Goal: Information Seeking & Learning: Find contact information

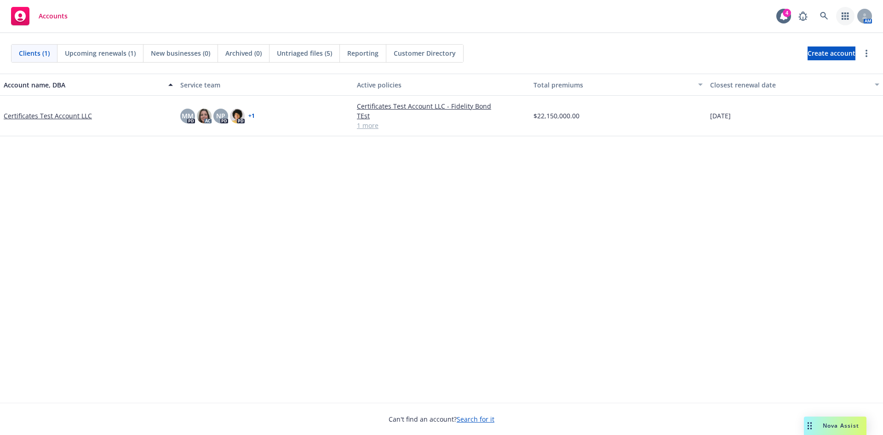
click at [844, 19] on icon "button" at bounding box center [845, 15] width 7 height 7
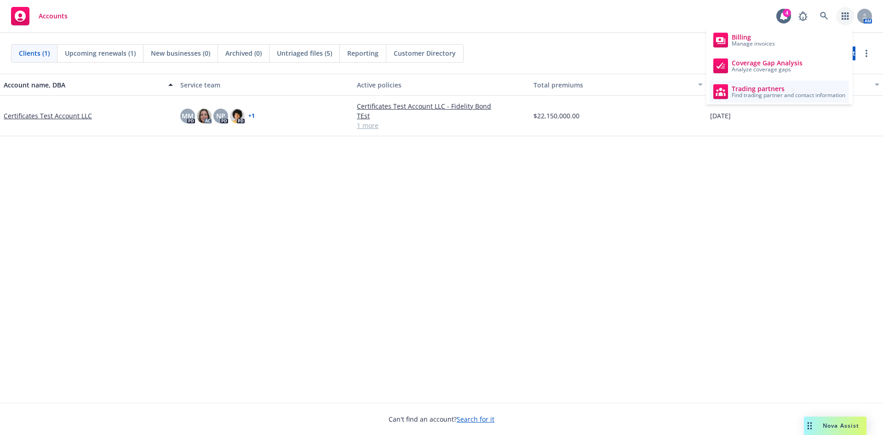
click at [781, 93] on span "Find trading partner and contact information" at bounding box center [789, 95] width 114 height 6
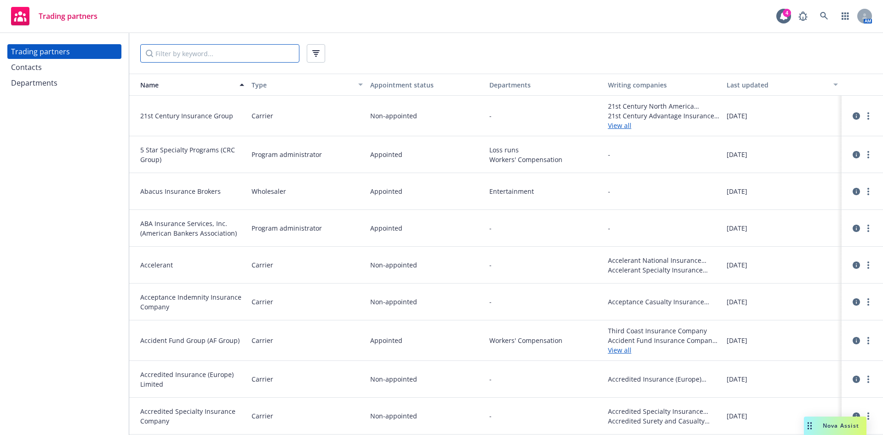
click at [171, 51] on input "Filter by keyword..." at bounding box center [219, 53] width 159 height 18
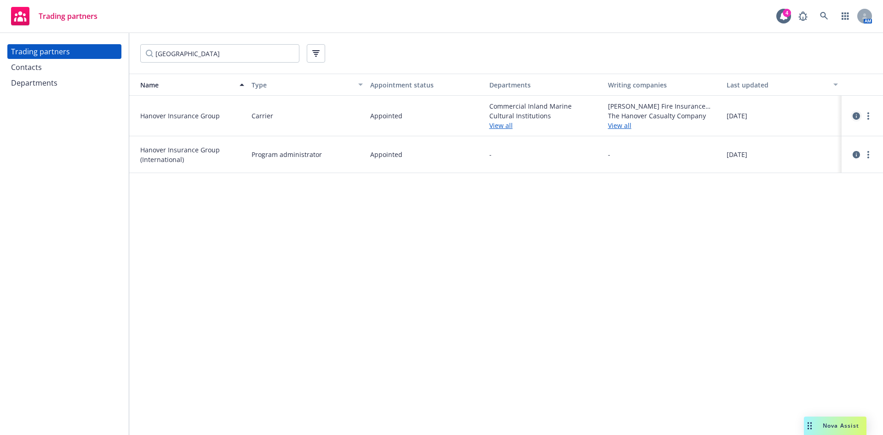
click at [860, 117] on icon "circleInformation" at bounding box center [856, 115] width 7 height 7
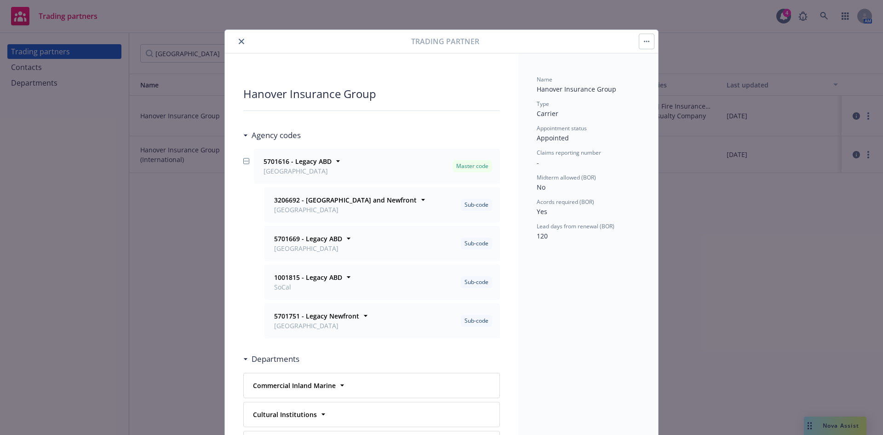
click at [241, 41] on button "close" at bounding box center [241, 41] width 11 height 11
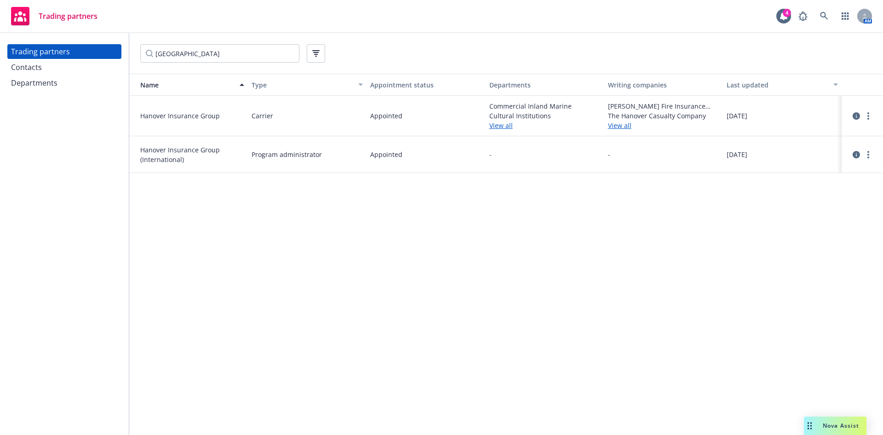
click at [242, 292] on div "Name Type Appointment status Departments Writing companies Last updated Hanover…" at bounding box center [506, 254] width 754 height 361
click at [861, 116] on link "circleInformation" at bounding box center [856, 115] width 11 height 11
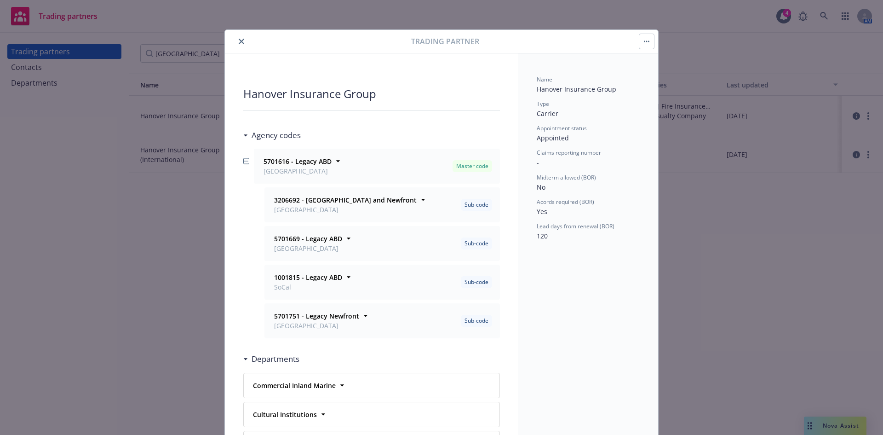
scroll to position [28, 0]
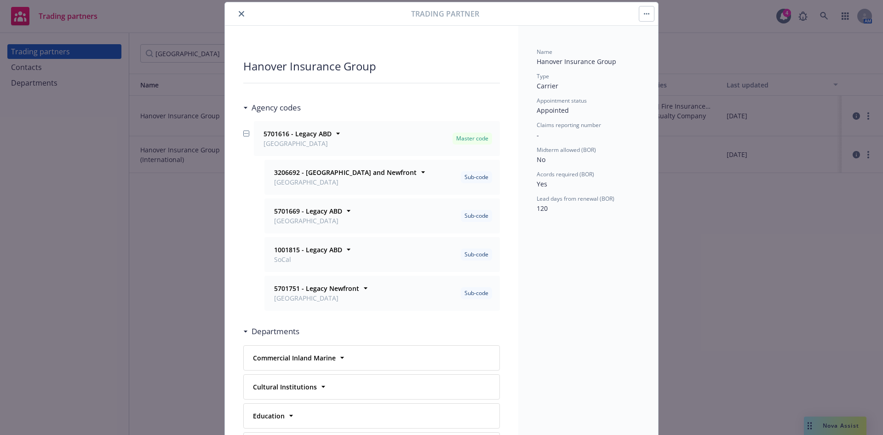
click at [50, 245] on div "Trading partner Hanover Insurance Group Agency codes 5701616 - Legacy ABD [GEOG…" at bounding box center [441, 217] width 883 height 435
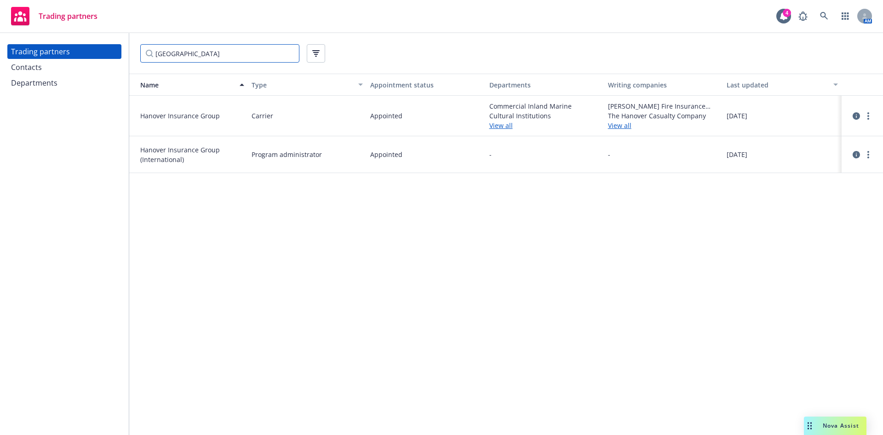
click at [187, 54] on input "[GEOGRAPHIC_DATA]" at bounding box center [219, 53] width 159 height 18
drag, startPoint x: 187, startPoint y: 54, endPoint x: 94, endPoint y: 55, distance: 92.9
click at [94, 55] on div "Trading partners Contacts Departments hanover Name Type Appointment status Depa…" at bounding box center [441, 234] width 883 height 402
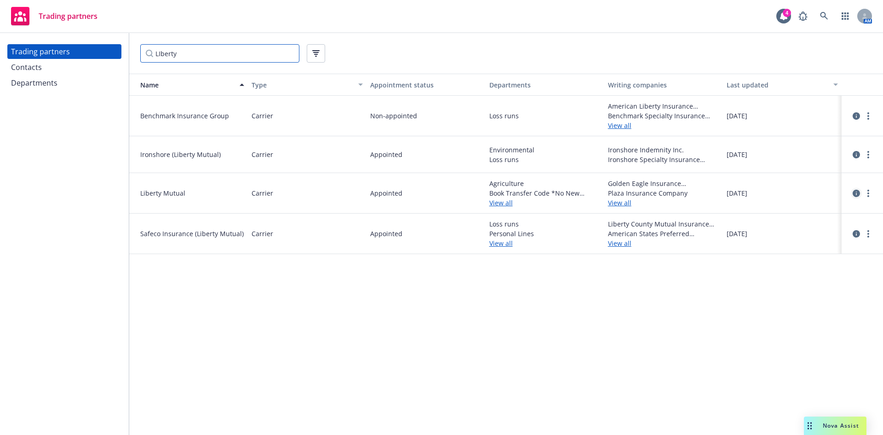
type input "LIberty"
click at [856, 195] on icon "circleInformation" at bounding box center [856, 192] width 7 height 7
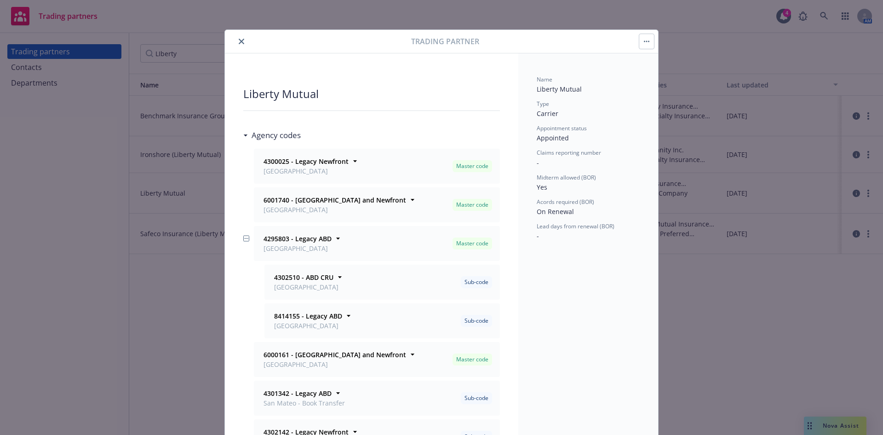
click at [239, 40] on icon "close" at bounding box center [242, 42] width 6 height 6
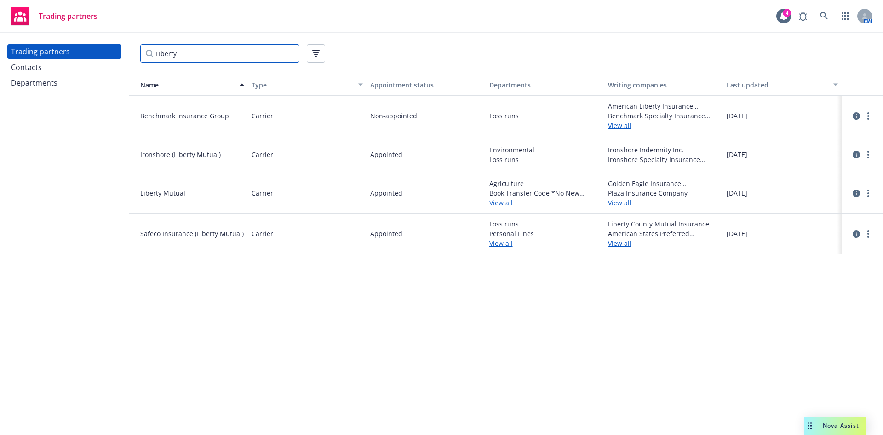
click at [288, 52] on input "LIberty" at bounding box center [219, 53] width 159 height 18
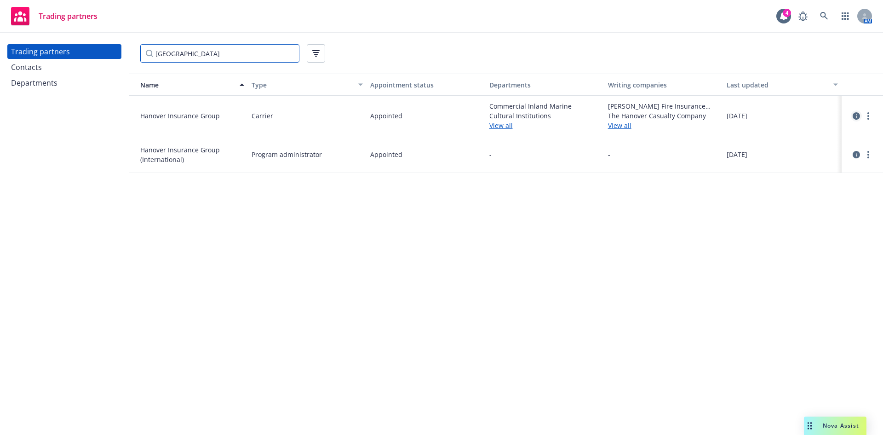
type input "[GEOGRAPHIC_DATA]"
click at [855, 115] on icon "circleInformation" at bounding box center [856, 115] width 7 height 7
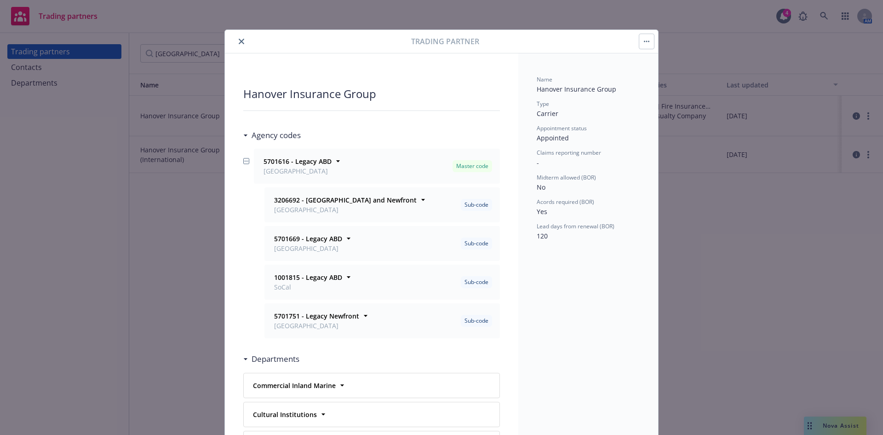
click at [239, 40] on icon "close" at bounding box center [242, 42] width 6 height 6
